Goal: Information Seeking & Learning: Check status

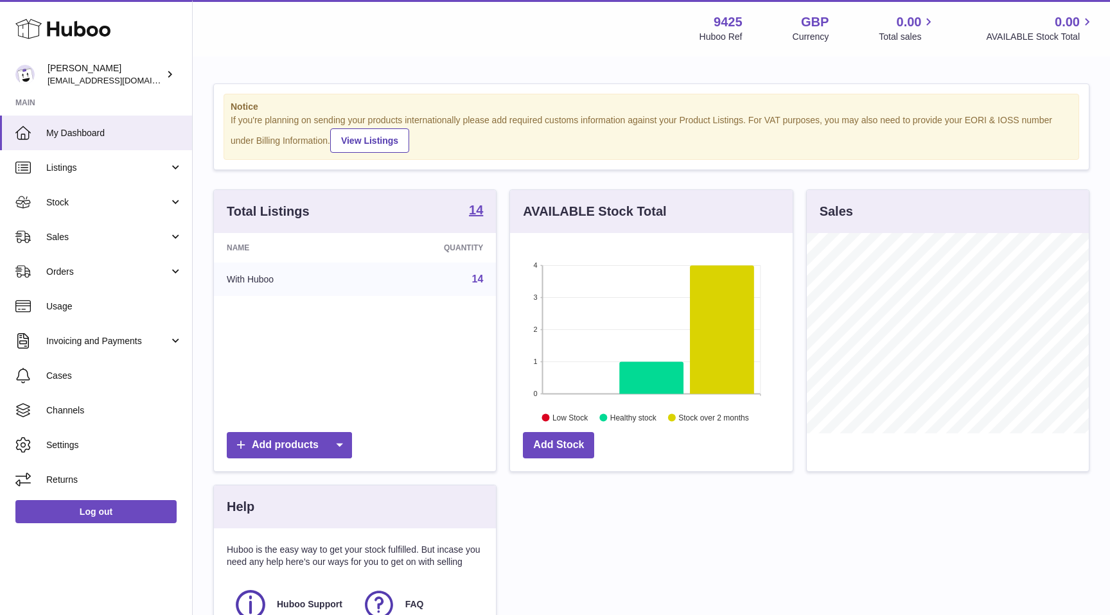
scroll to position [200, 282]
click at [124, 205] on span "Stock" at bounding box center [107, 203] width 123 height 12
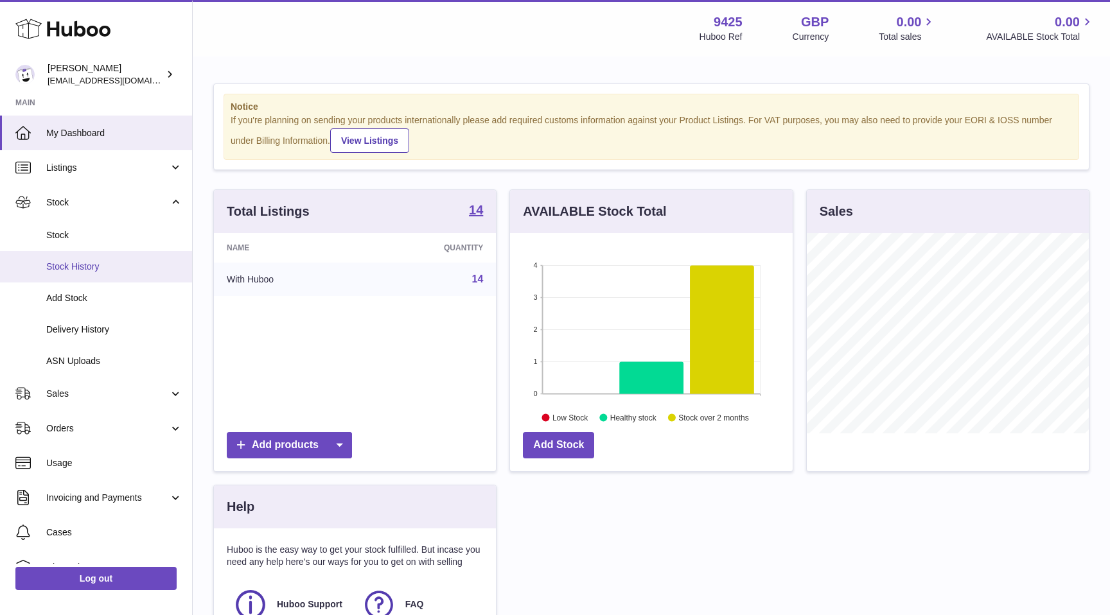
click at [101, 271] on span "Stock History" at bounding box center [114, 267] width 136 height 12
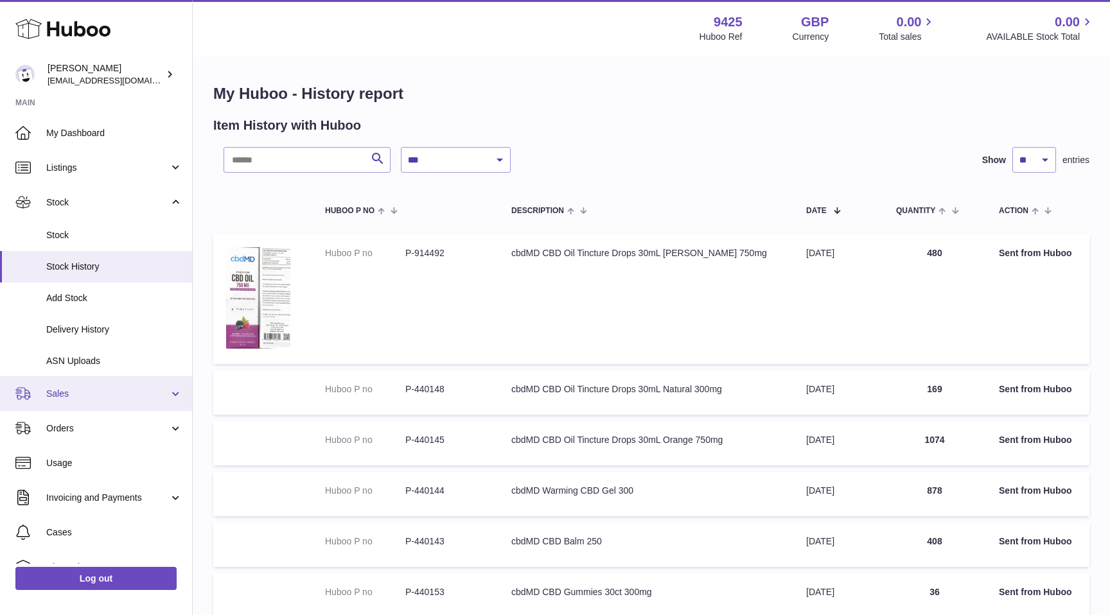
click at [82, 397] on span "Sales" at bounding box center [107, 394] width 123 height 12
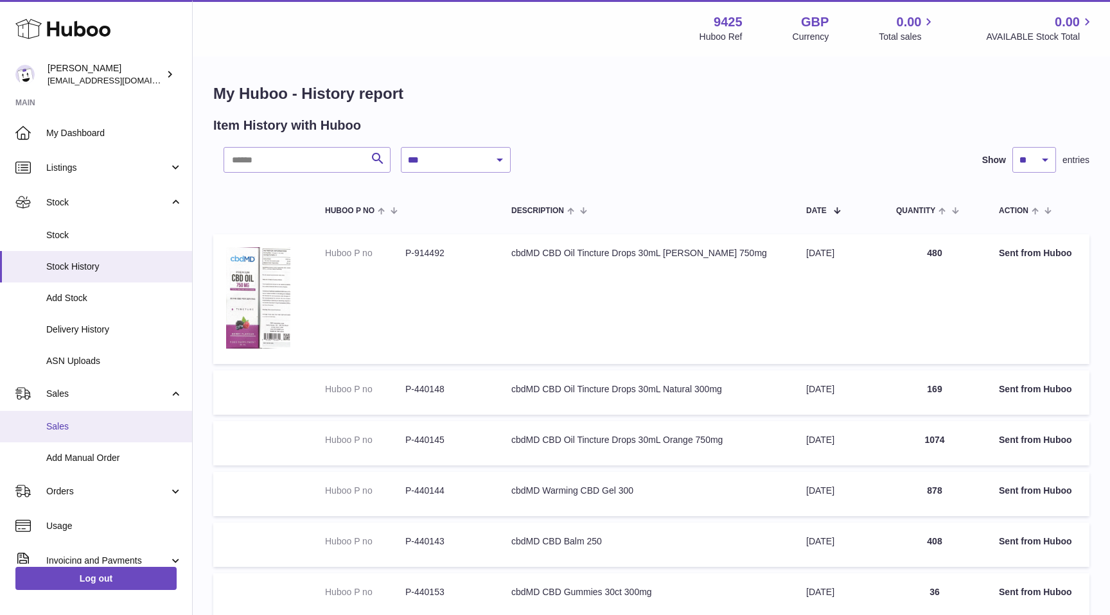
click at [71, 423] on span "Sales" at bounding box center [114, 427] width 136 height 12
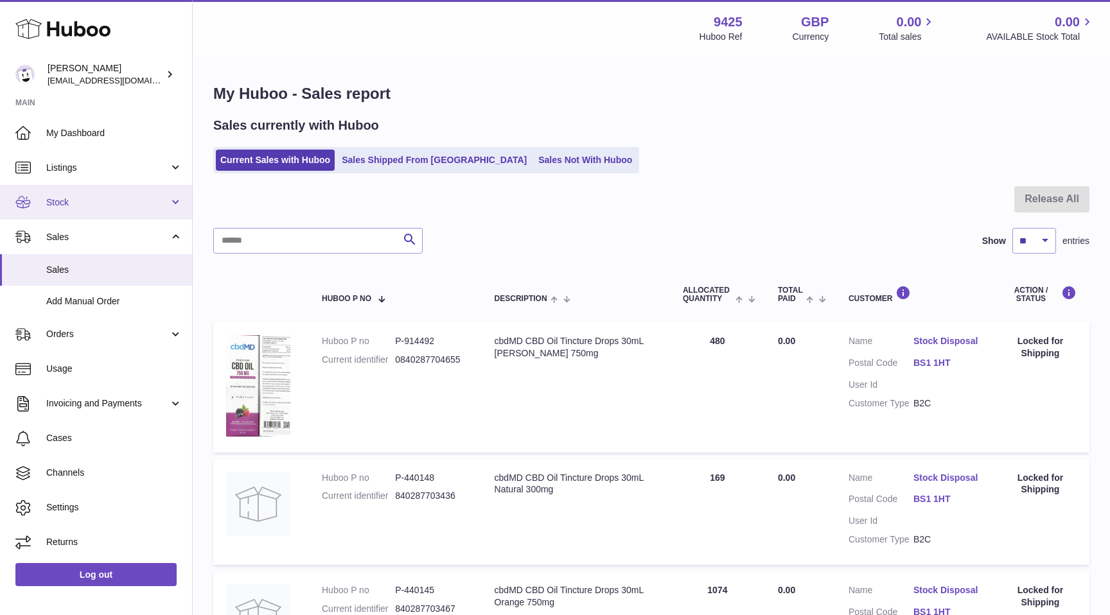
click at [94, 203] on span "Stock" at bounding box center [107, 203] width 123 height 12
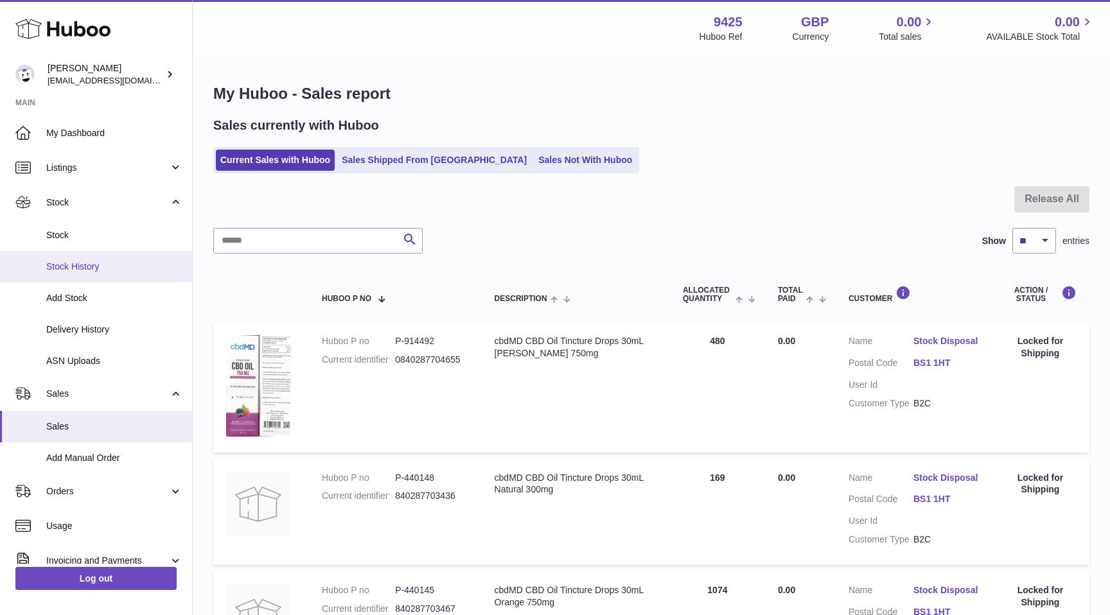
click at [89, 269] on span "Stock History" at bounding box center [114, 267] width 136 height 12
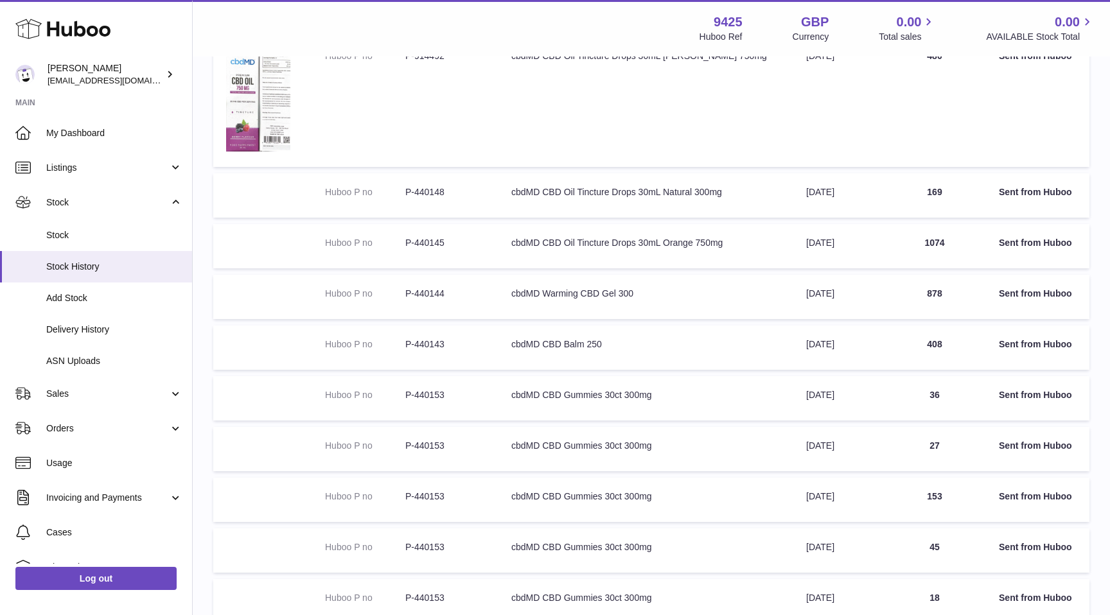
scroll to position [300, 0]
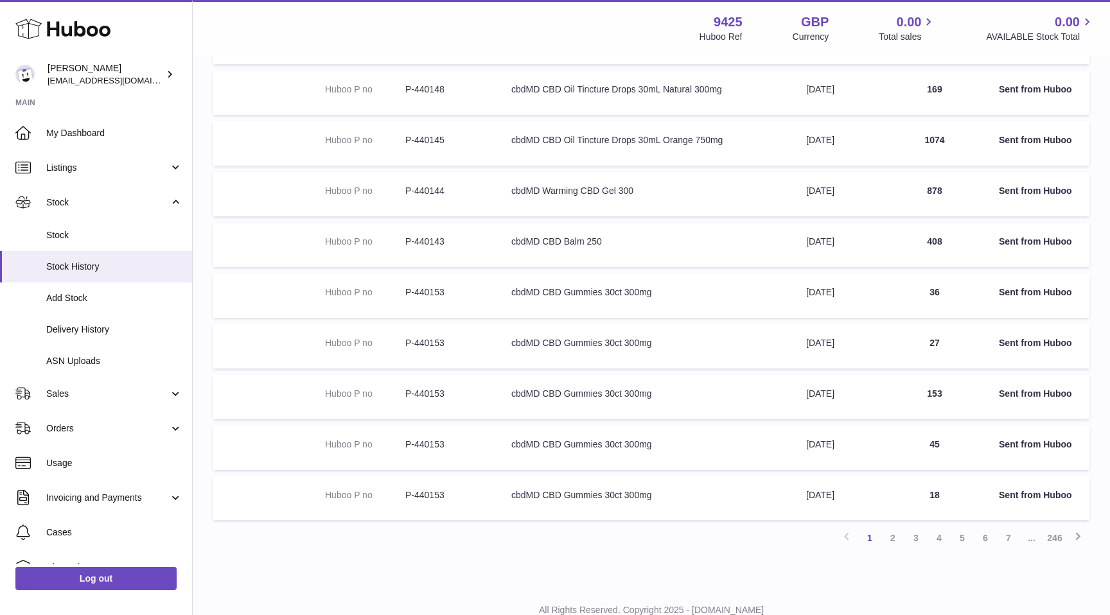
click at [580, 292] on td "Description cbdMD CBD Gummies 30ct 300mg" at bounding box center [646, 296] width 295 height 44
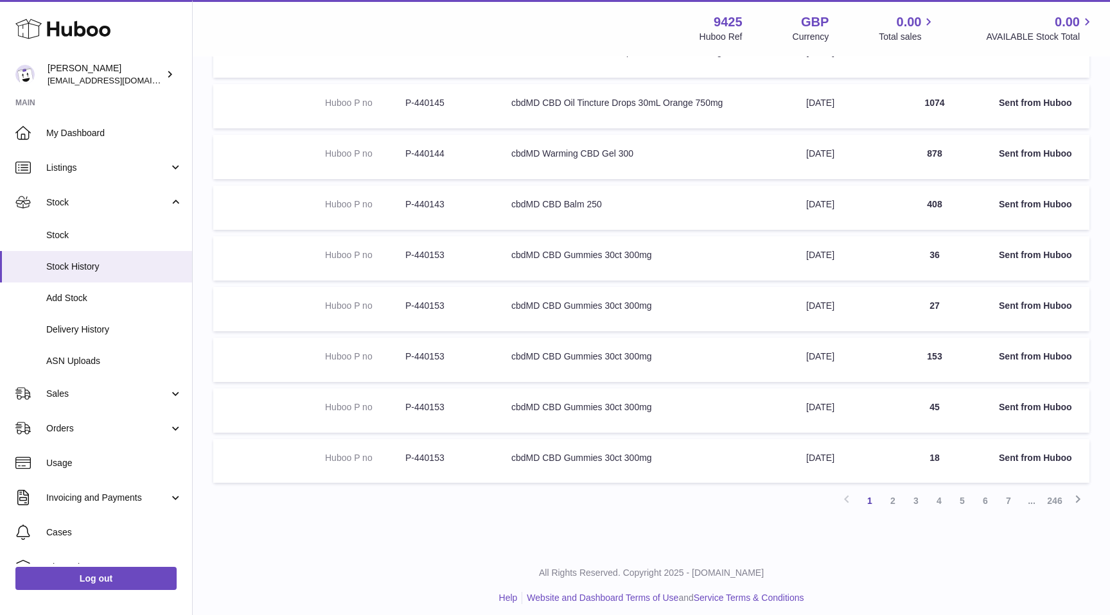
scroll to position [339, 0]
